Goal: Task Accomplishment & Management: Manage account settings

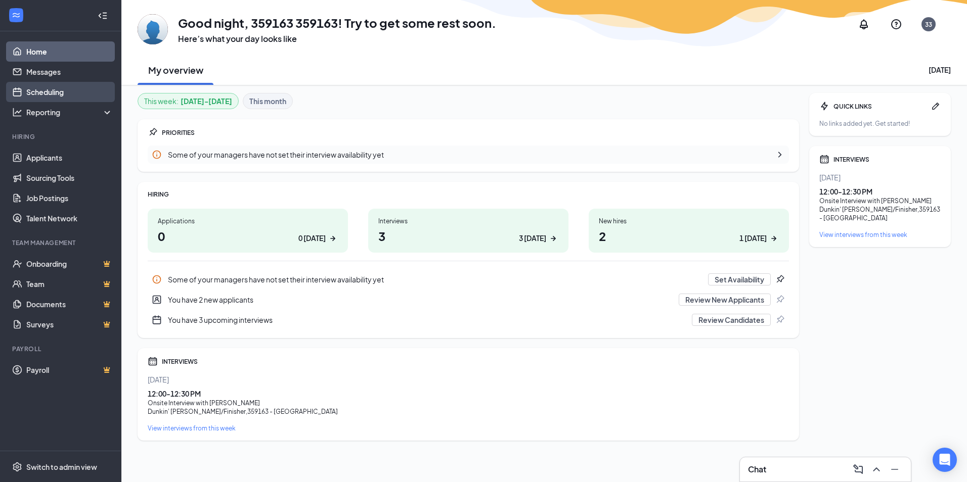
click at [46, 87] on link "Scheduling" at bounding box center [69, 92] width 86 height 20
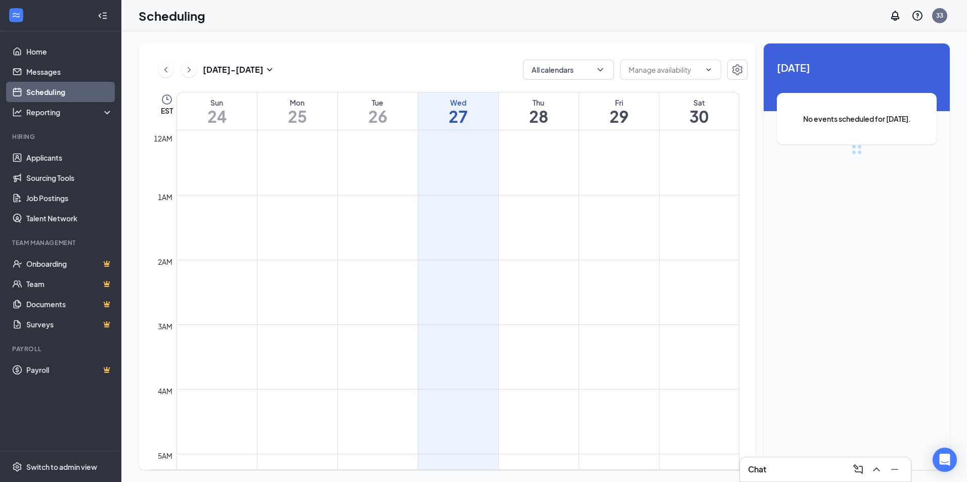
scroll to position [497, 0]
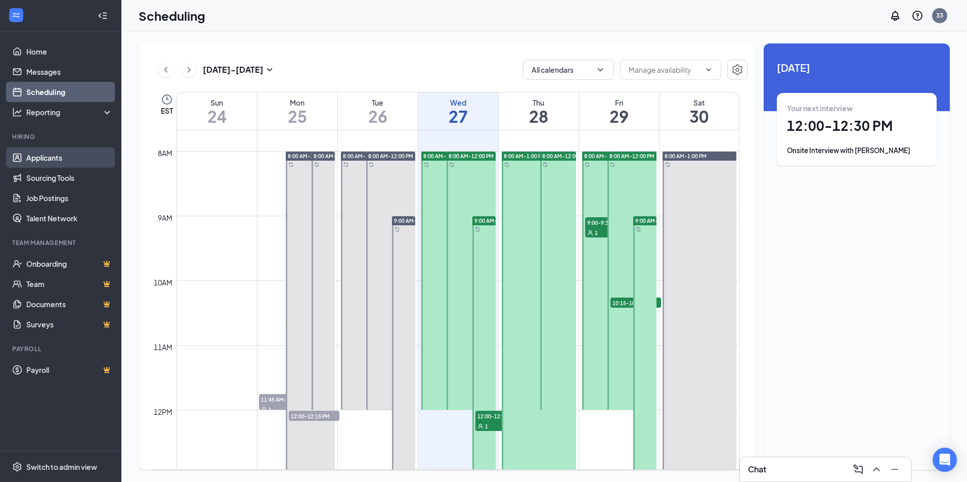
click at [35, 155] on link "Applicants" at bounding box center [69, 158] width 86 height 20
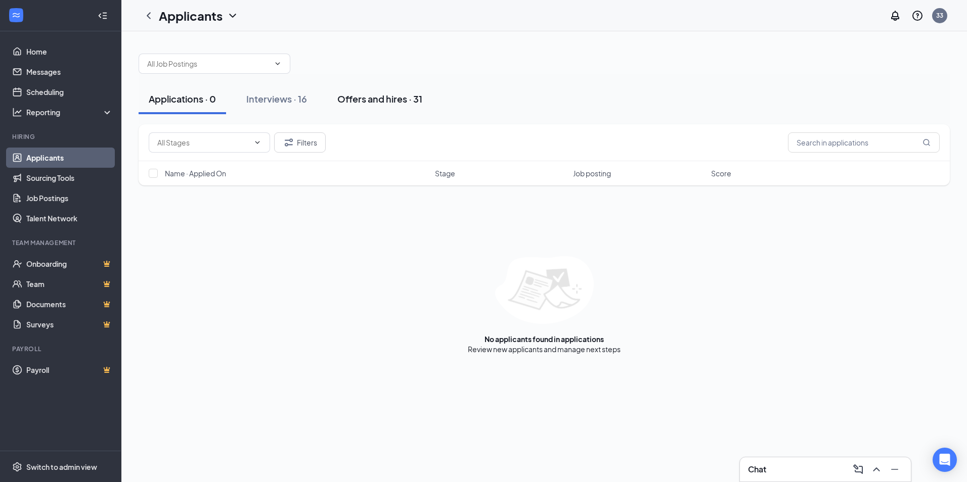
click at [356, 94] on div "Offers and hires · 31" at bounding box center [379, 99] width 85 height 13
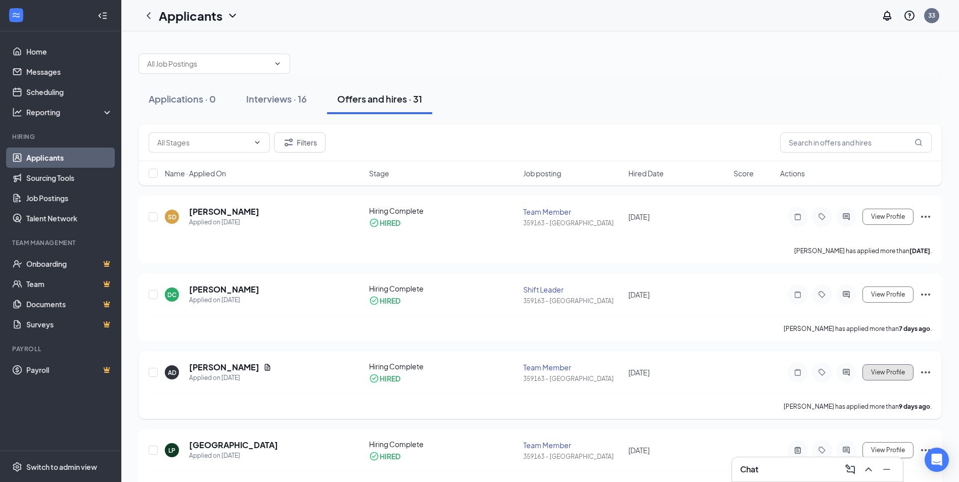
click at [902, 374] on span "View Profile" at bounding box center [888, 372] width 34 height 7
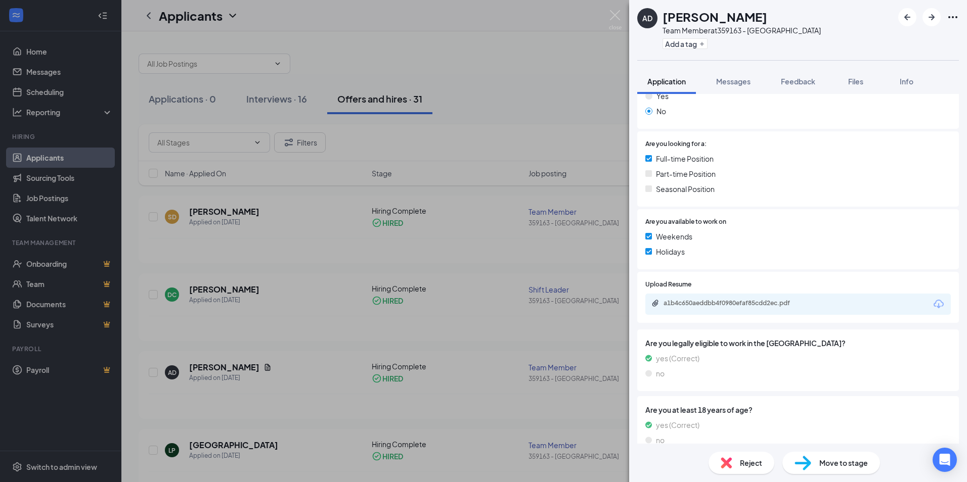
scroll to position [259, 0]
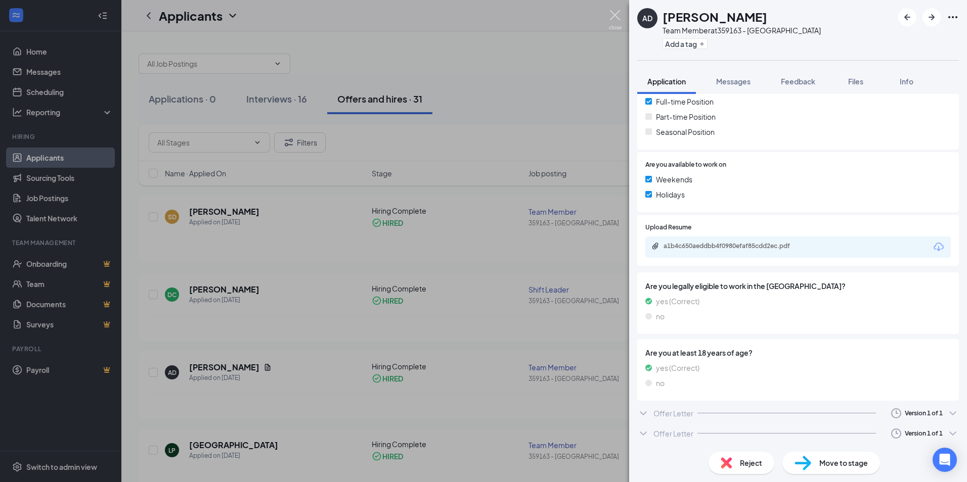
click at [616, 14] on img at bounding box center [615, 20] width 13 height 20
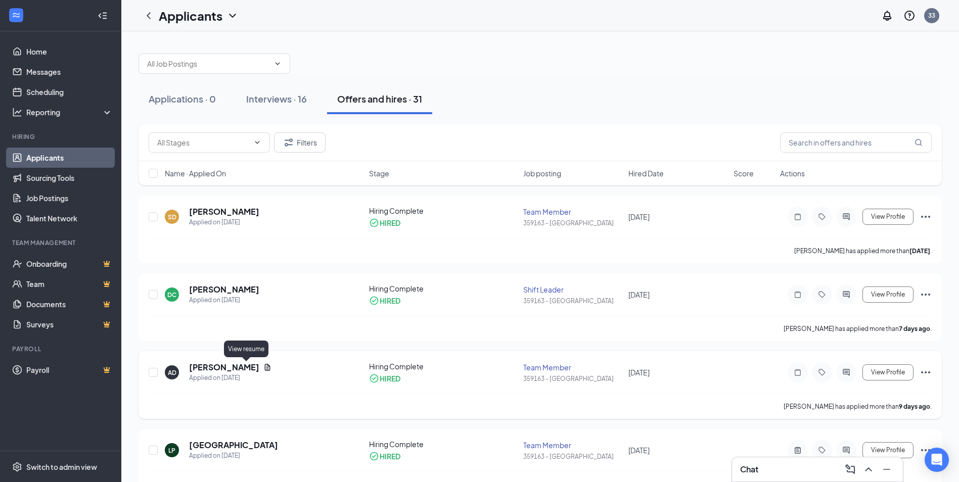
click at [263, 367] on icon "Document" at bounding box center [267, 368] width 8 height 8
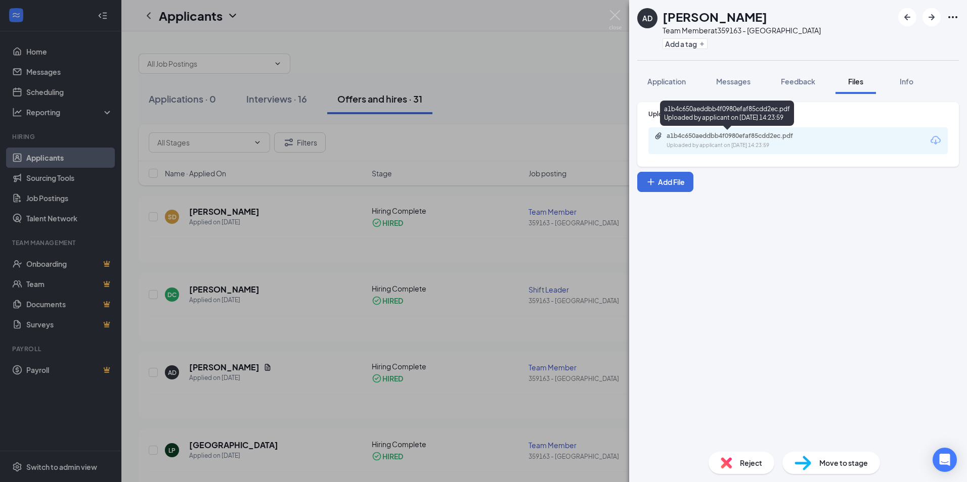
click at [727, 143] on div "Uploaded by applicant on [DATE] 14:23:59" at bounding box center [742, 146] width 152 height 8
